Goal: Transaction & Acquisition: Book appointment/travel/reservation

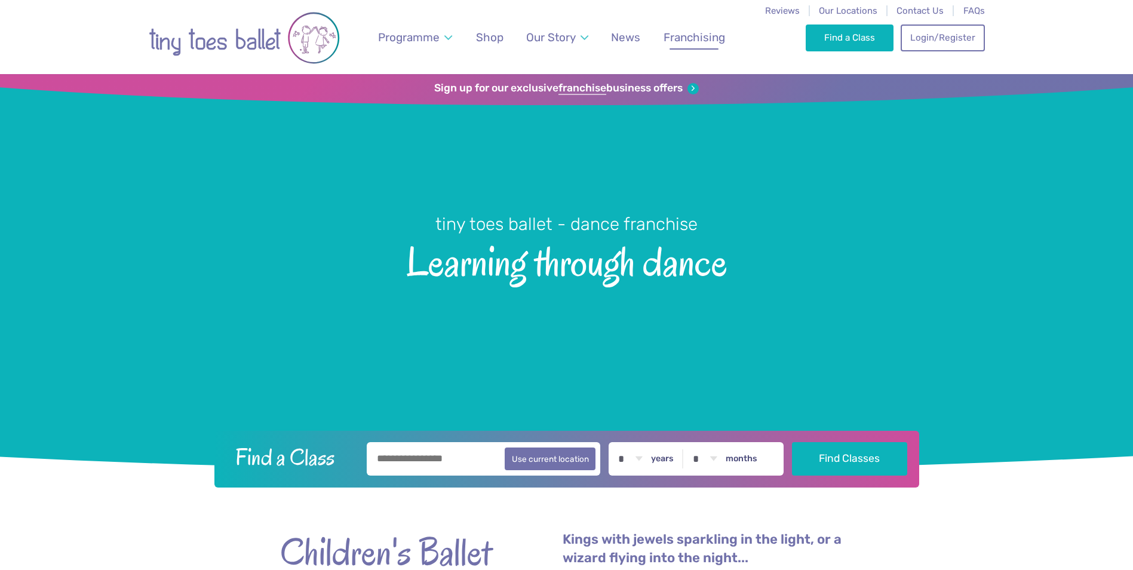
click at [706, 39] on span "Franchising" at bounding box center [695, 37] width 62 height 14
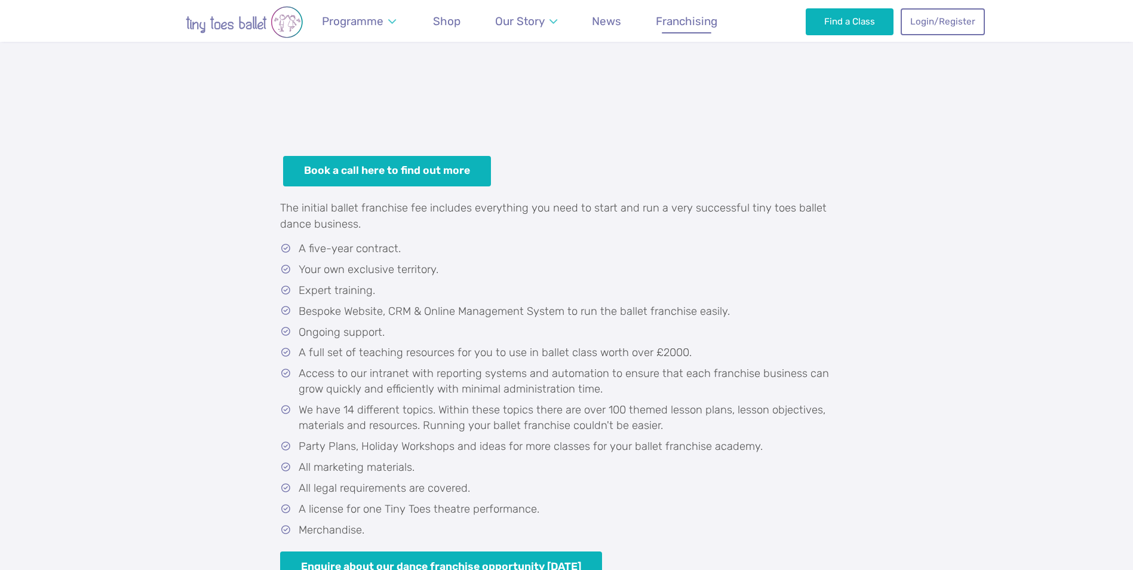
scroll to position [418, 0]
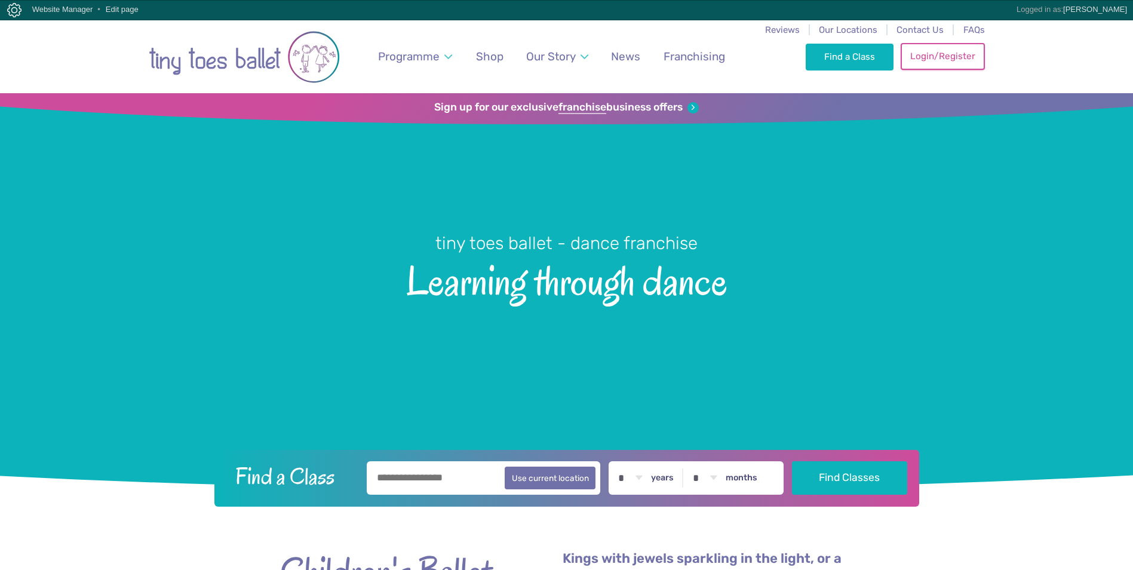
click at [952, 56] on link "Login/Register" at bounding box center [943, 56] width 84 height 26
click at [923, 59] on link "Login/Register" at bounding box center [943, 56] width 84 height 26
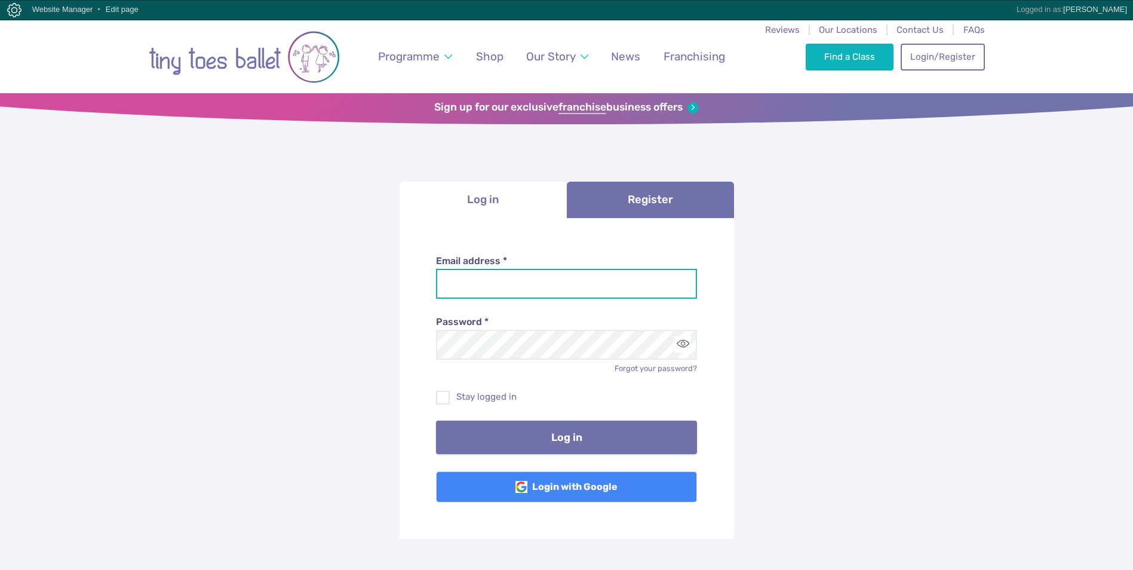
type input "**********"
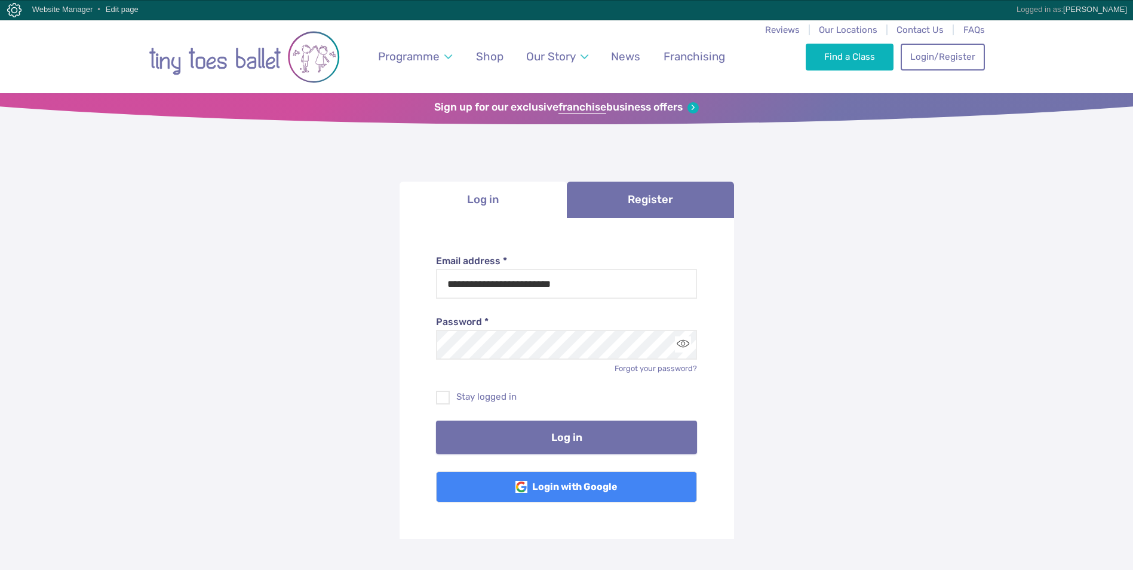
click at [502, 437] on button "Log in" at bounding box center [566, 437] width 261 height 33
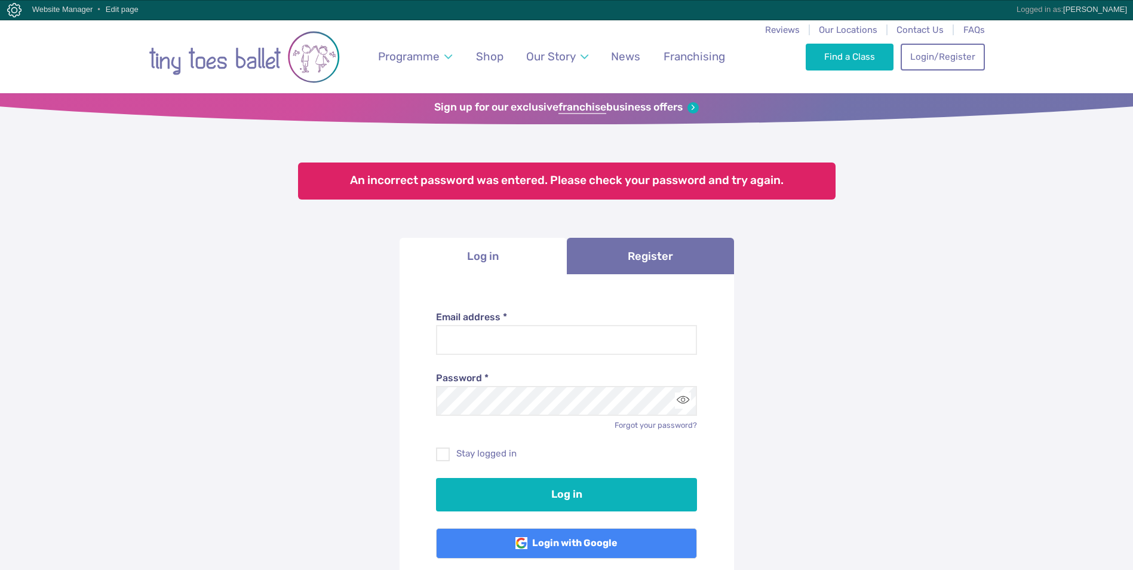
type input "**********"
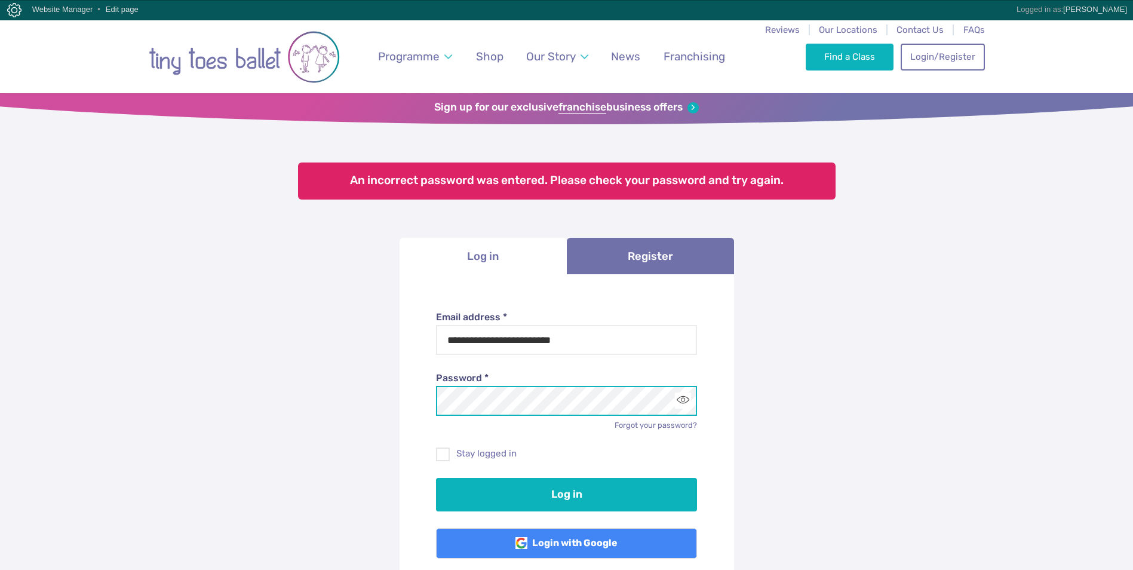
click at [335, 382] on div "**********" at bounding box center [566, 426] width 1133 height 661
click at [436, 478] on button "Log in" at bounding box center [566, 494] width 261 height 33
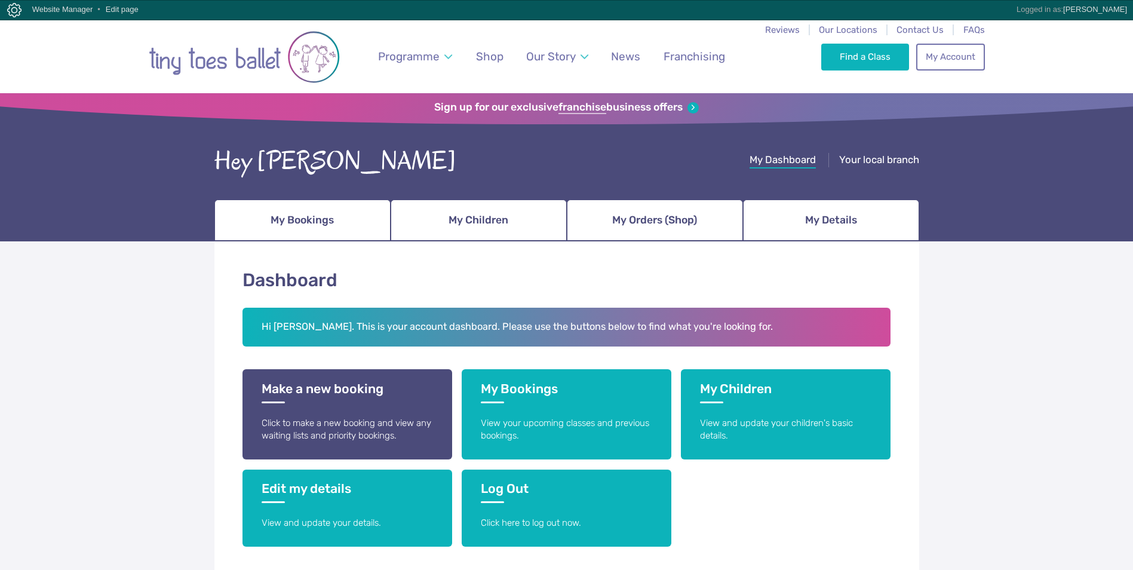
click at [1041, 415] on div "Dashboard Hi [PERSON_NAME]. This is your account dashboard. Please use the butt…" at bounding box center [566, 520] width 1133 height 559
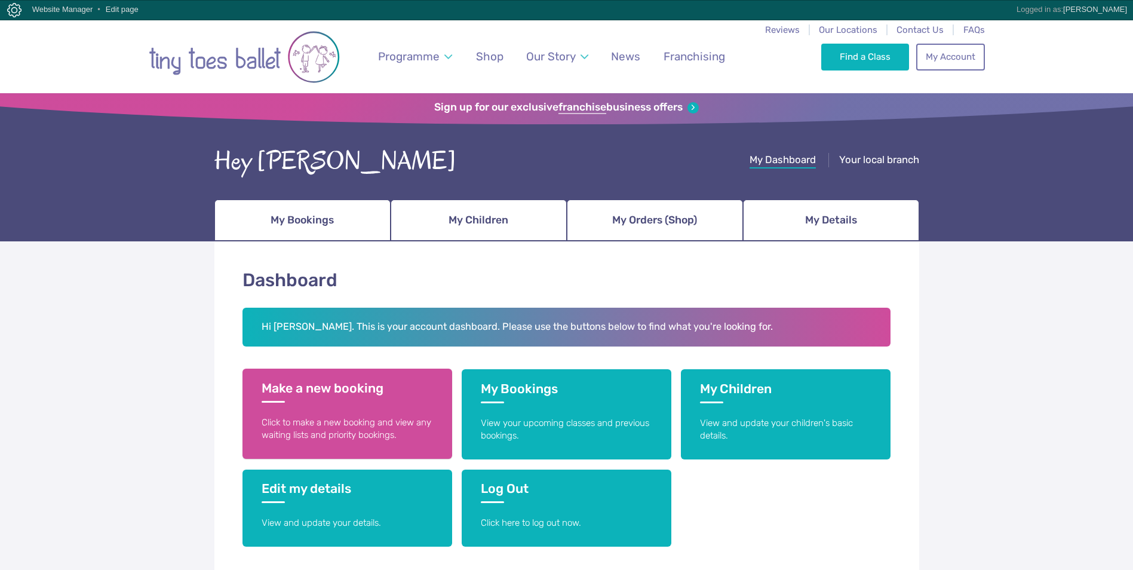
click at [281, 419] on p "Click to make a new booking and view any waiting lists and priority bookings." at bounding box center [347, 429] width 171 height 26
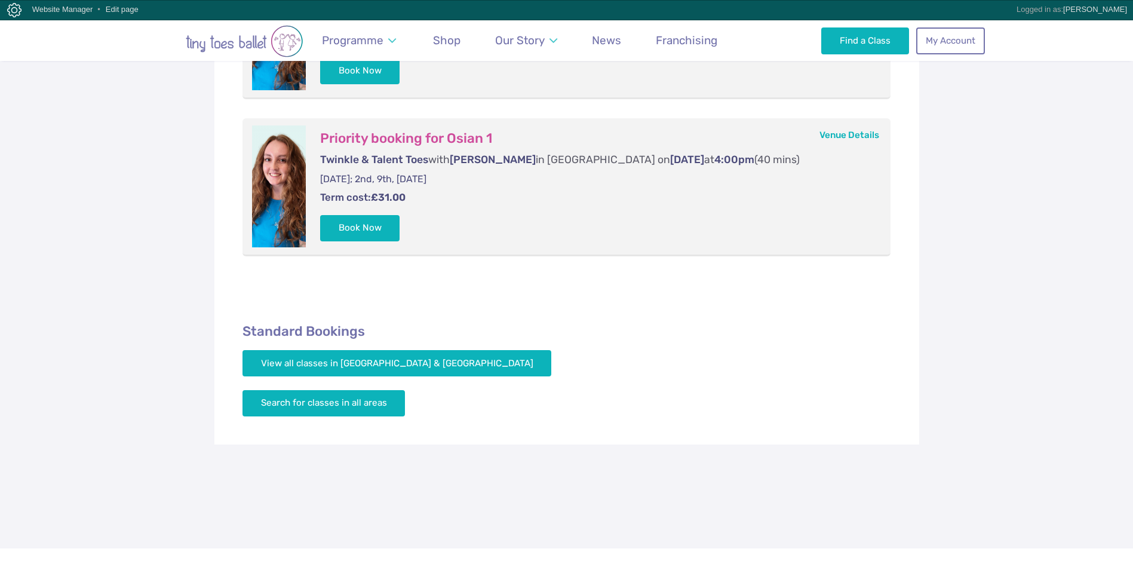
scroll to position [418, 0]
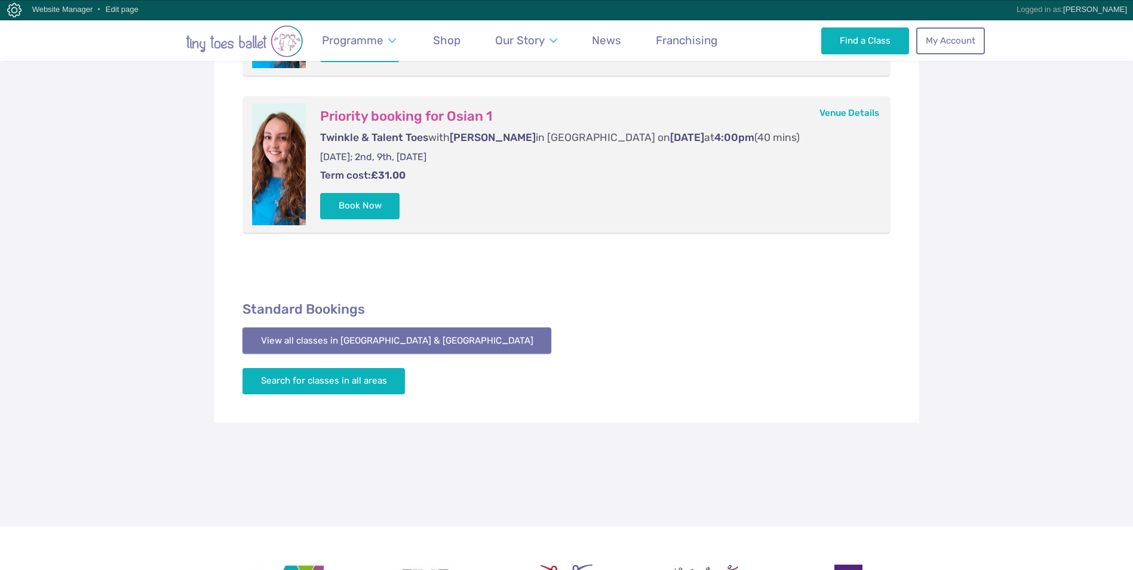
click at [338, 348] on link "View all classes in [GEOGRAPHIC_DATA] & [GEOGRAPHIC_DATA]" at bounding box center [397, 340] width 309 height 26
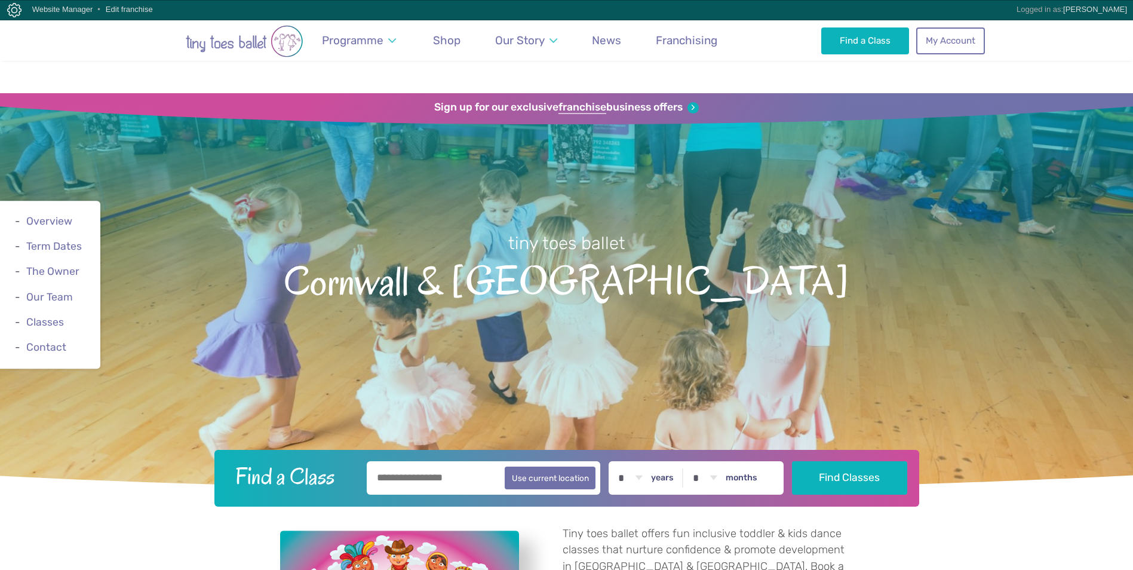
scroll to position [1769, 0]
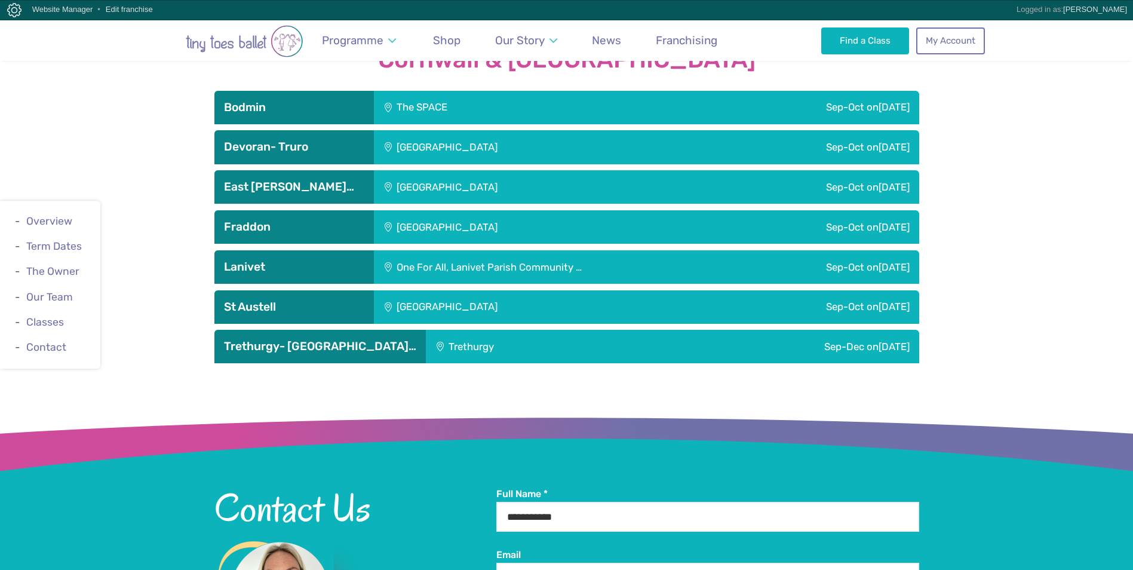
click at [474, 210] on div "Fraddon Village Hall" at bounding box center [528, 226] width 308 height 33
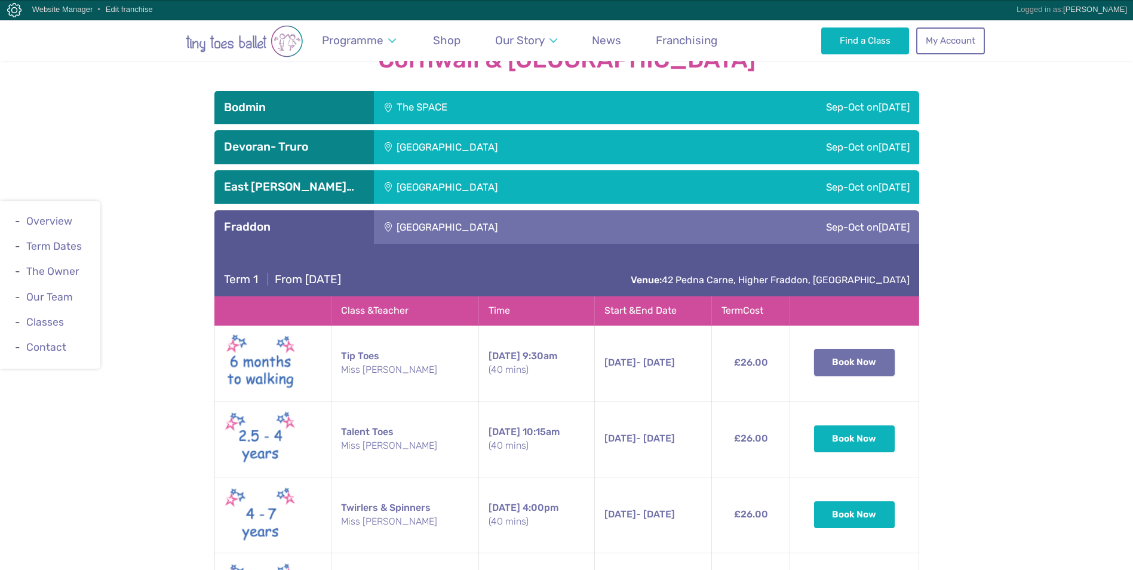
click at [830, 349] on button "Book Now" at bounding box center [854, 362] width 81 height 26
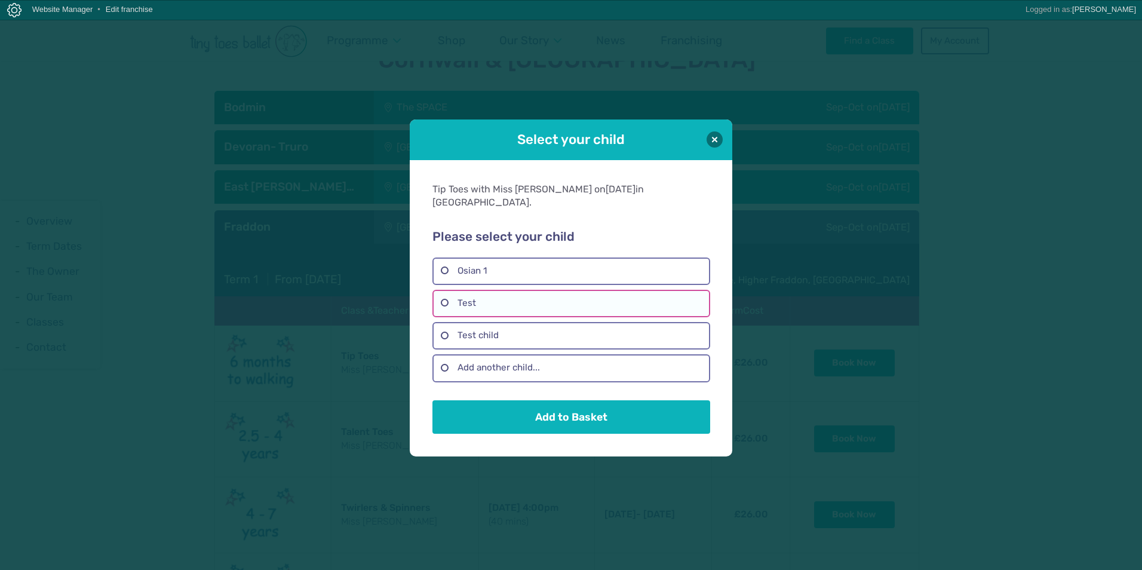
click at [496, 297] on label "Test" at bounding box center [571, 303] width 277 height 27
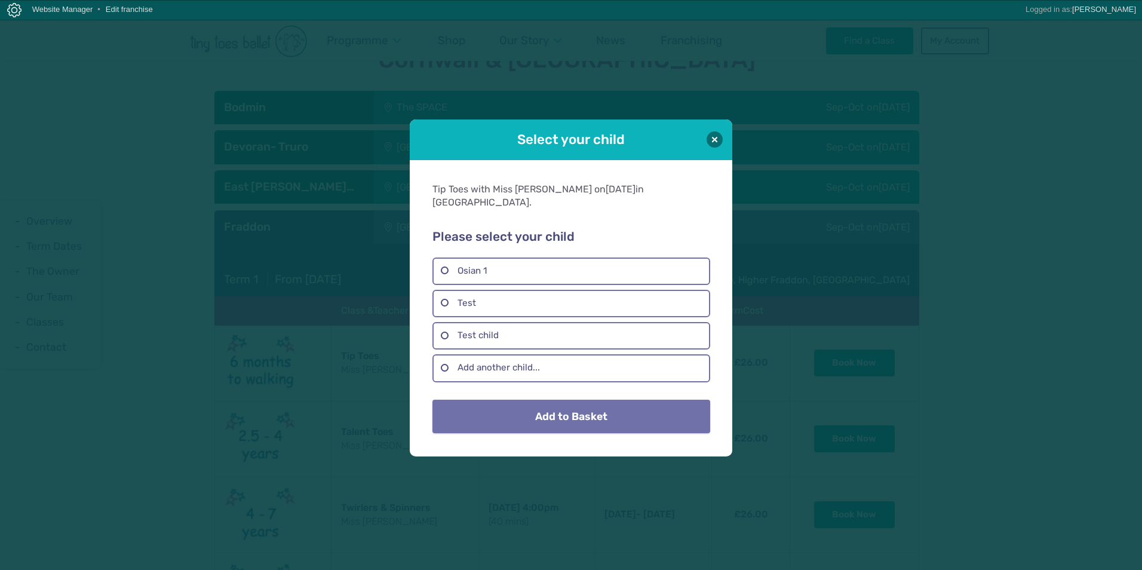
click at [537, 409] on button "Add to Basket" at bounding box center [571, 416] width 277 height 33
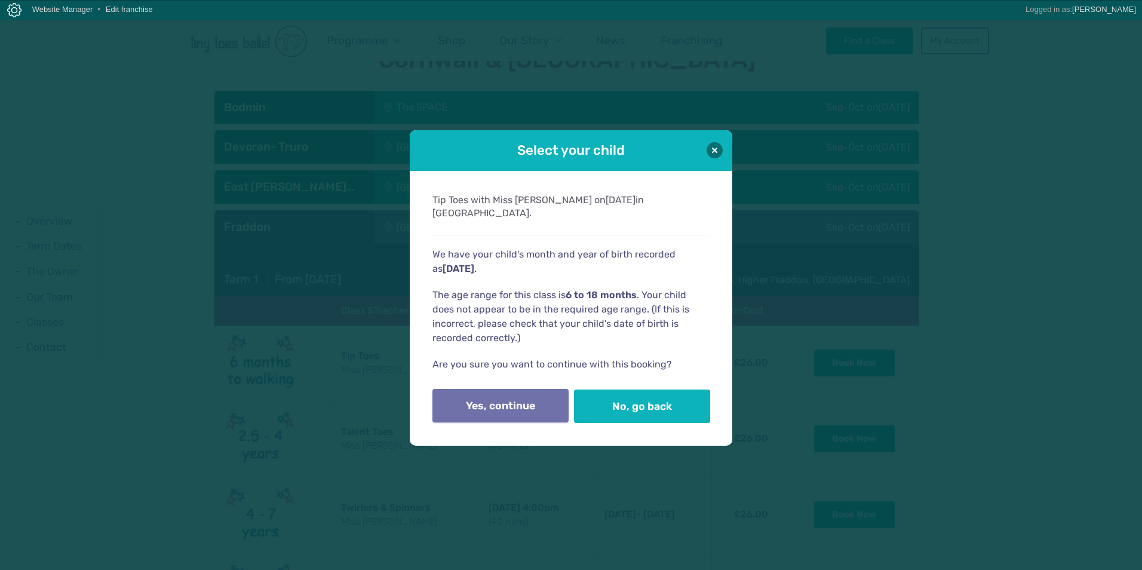
click at [528, 400] on button "Yes, continue" at bounding box center [501, 405] width 136 height 33
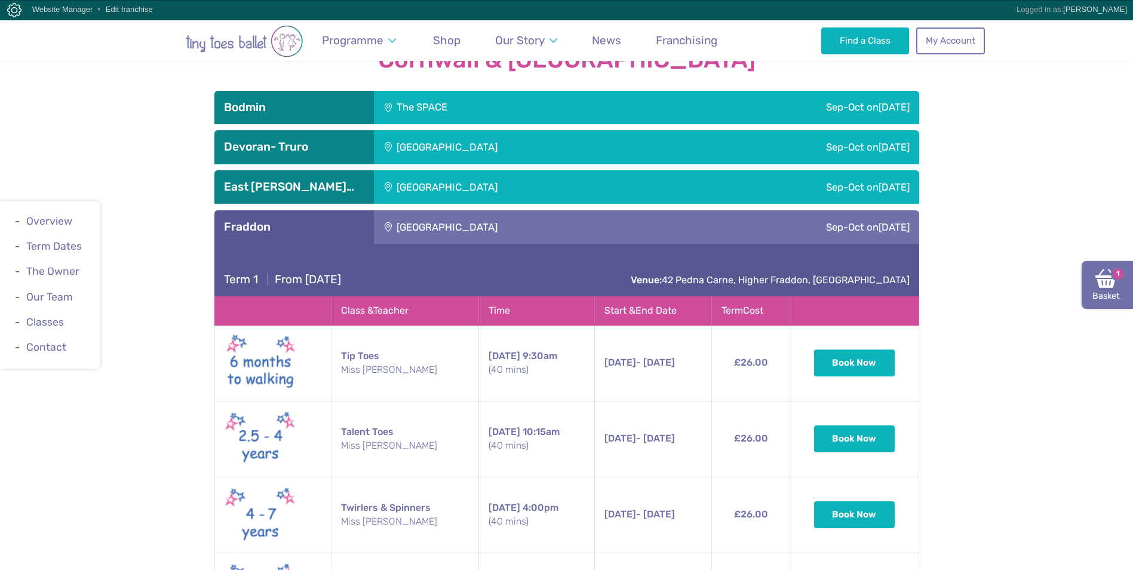
click at [1116, 292] on link "Basket 1" at bounding box center [1107, 285] width 51 height 48
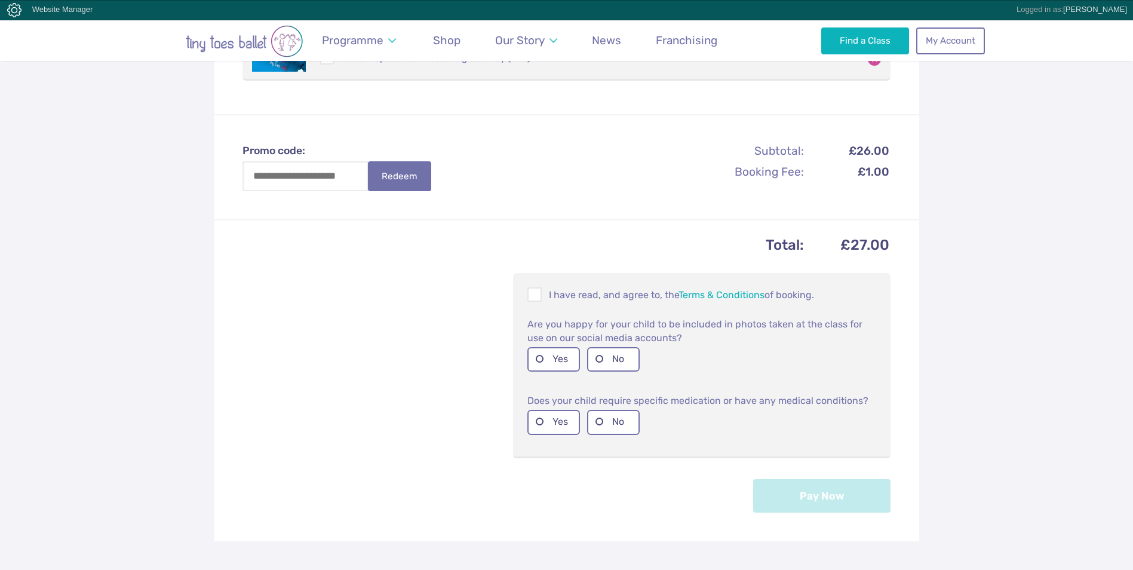
scroll to position [418, 0]
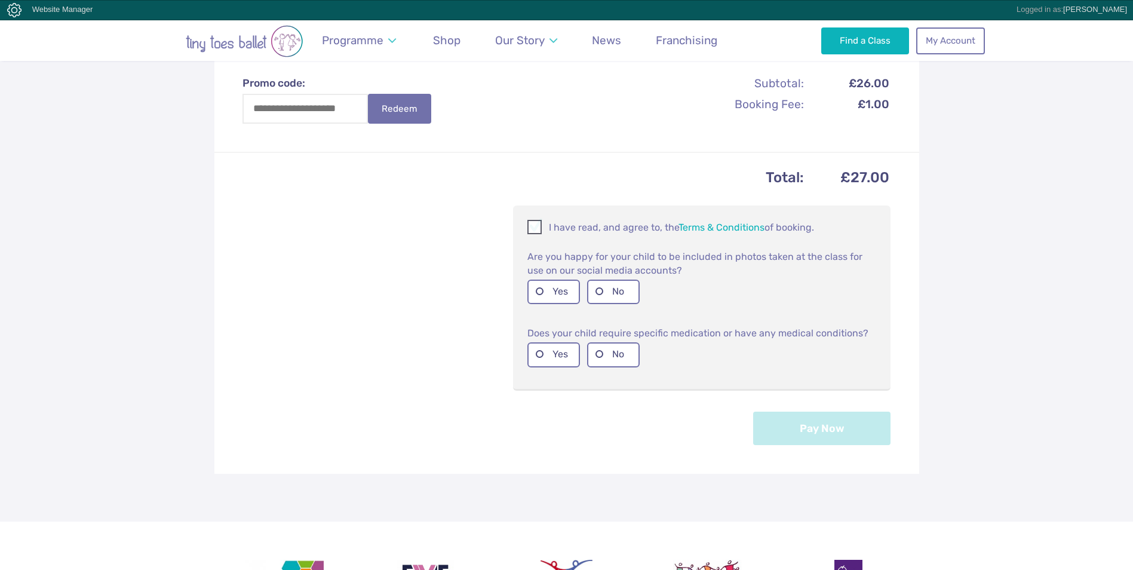
click at [537, 225] on span at bounding box center [535, 228] width 13 height 11
click at [600, 291] on label "No" at bounding box center [613, 292] width 53 height 24
click at [601, 355] on label "No" at bounding box center [613, 354] width 53 height 24
click at [857, 433] on button "Pay Now" at bounding box center [821, 427] width 137 height 33
